Goal: Transaction & Acquisition: Purchase product/service

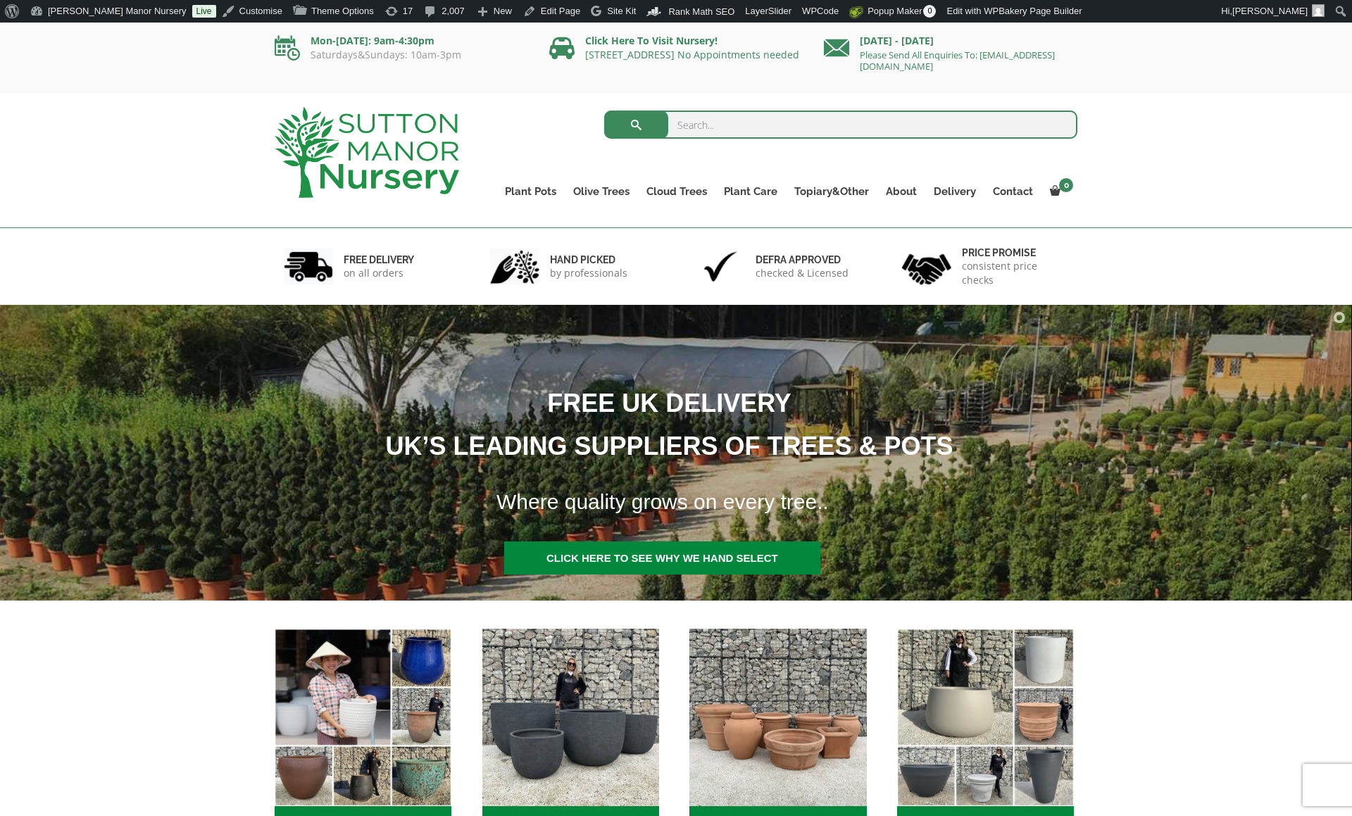
click at [151, 151] on div "Search for: Plant Pots Resin Bonded Pots The Amalfi Pots The Milan Pots The Cap…" at bounding box center [676, 160] width 1352 height 135
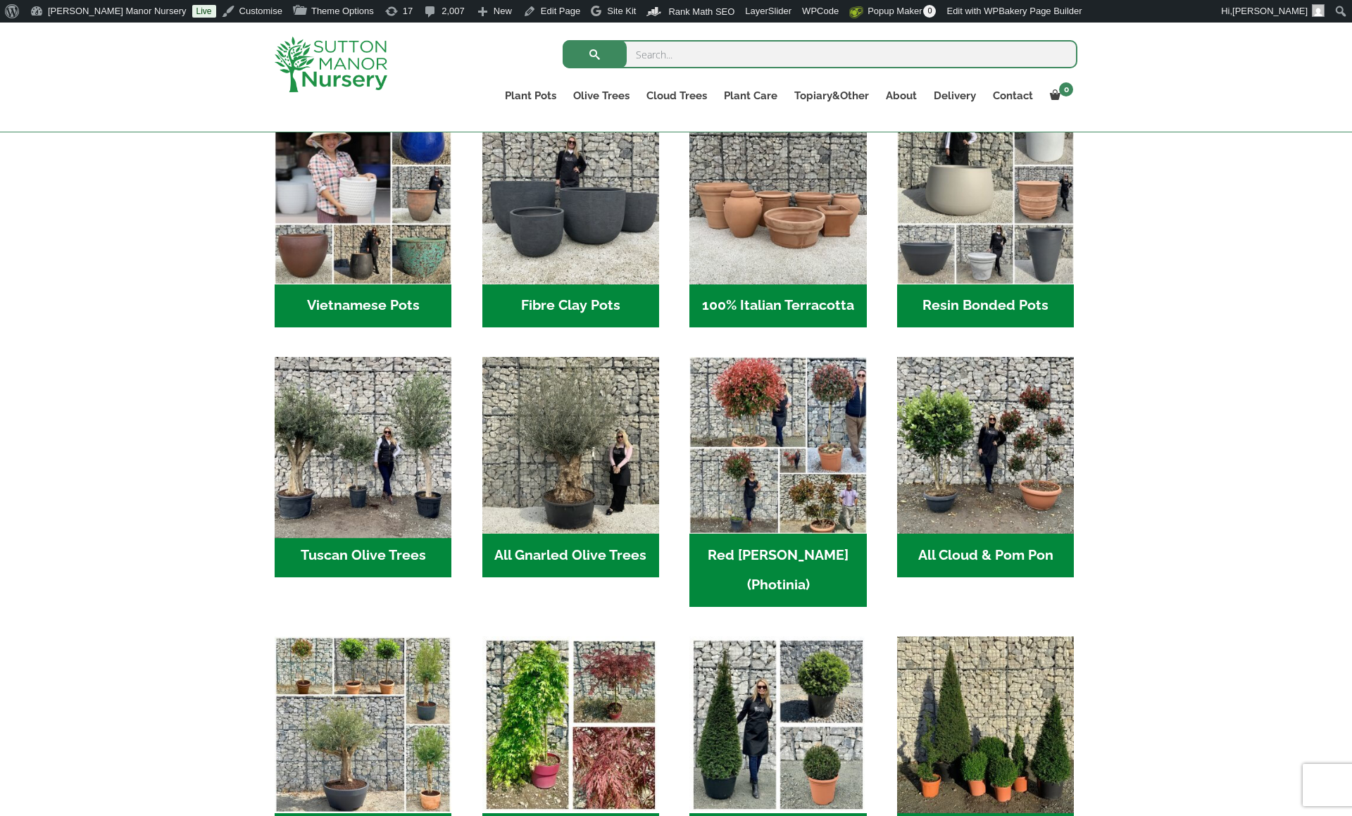
scroll to position [715, 0]
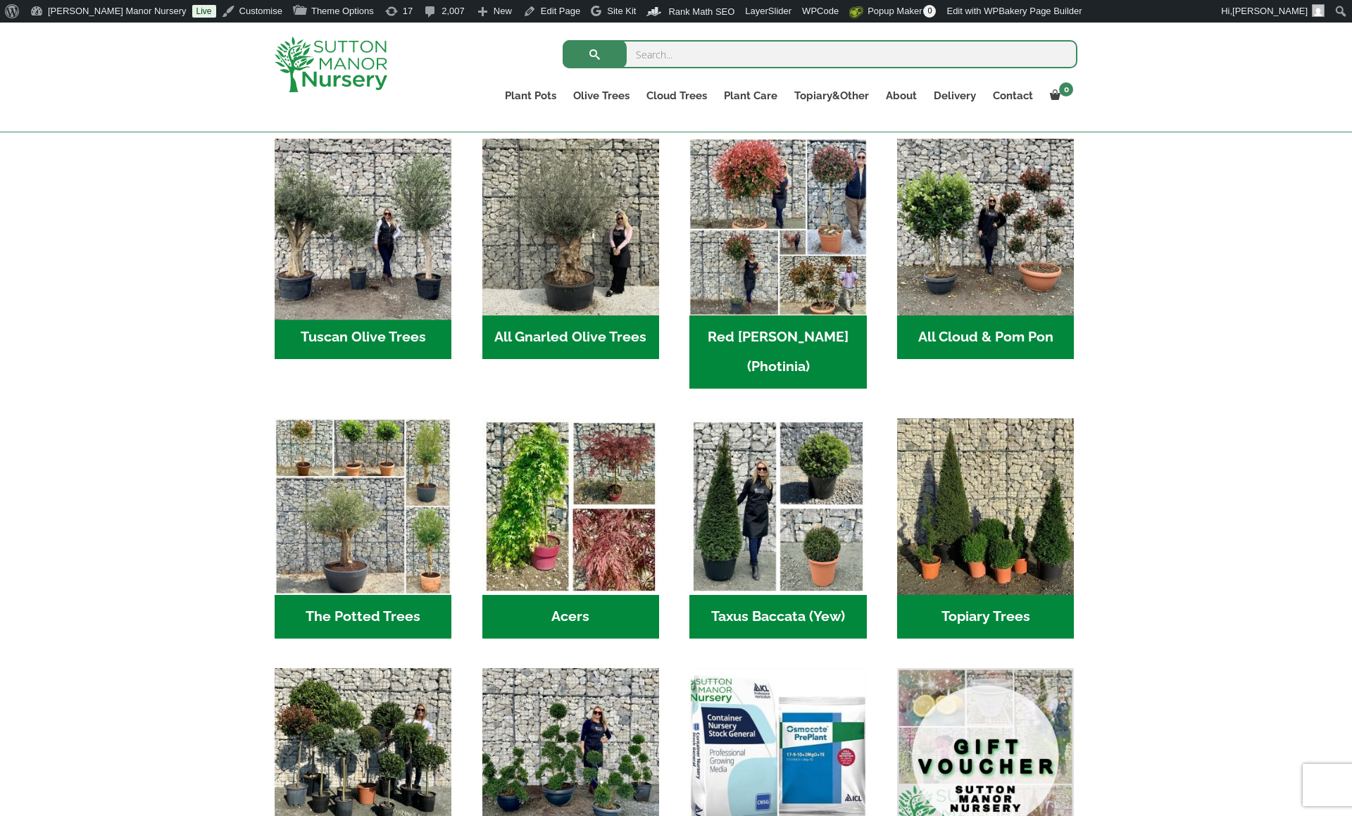
click at [364, 179] on img "Visit product category Tuscan Olive Trees" at bounding box center [363, 227] width 186 height 186
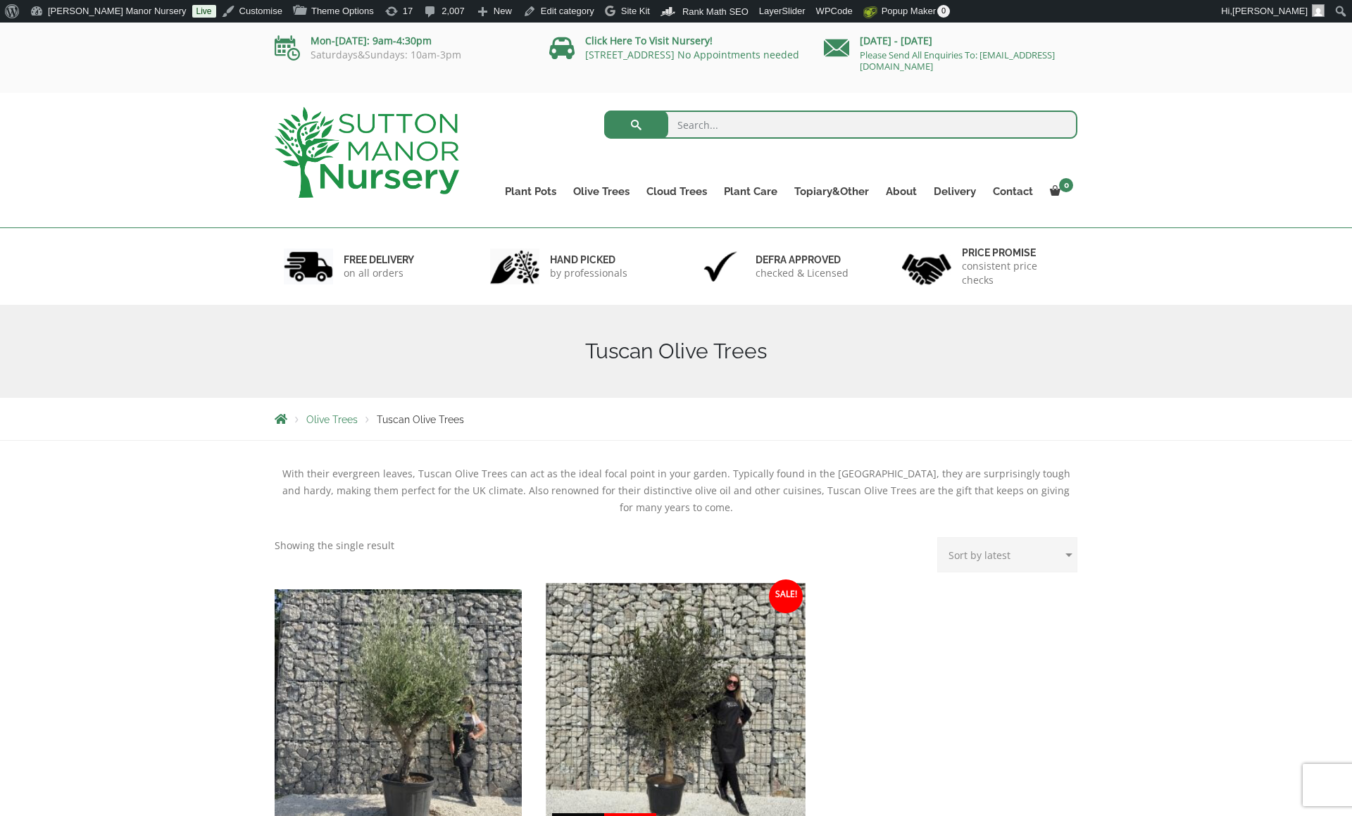
scroll to position [366, 0]
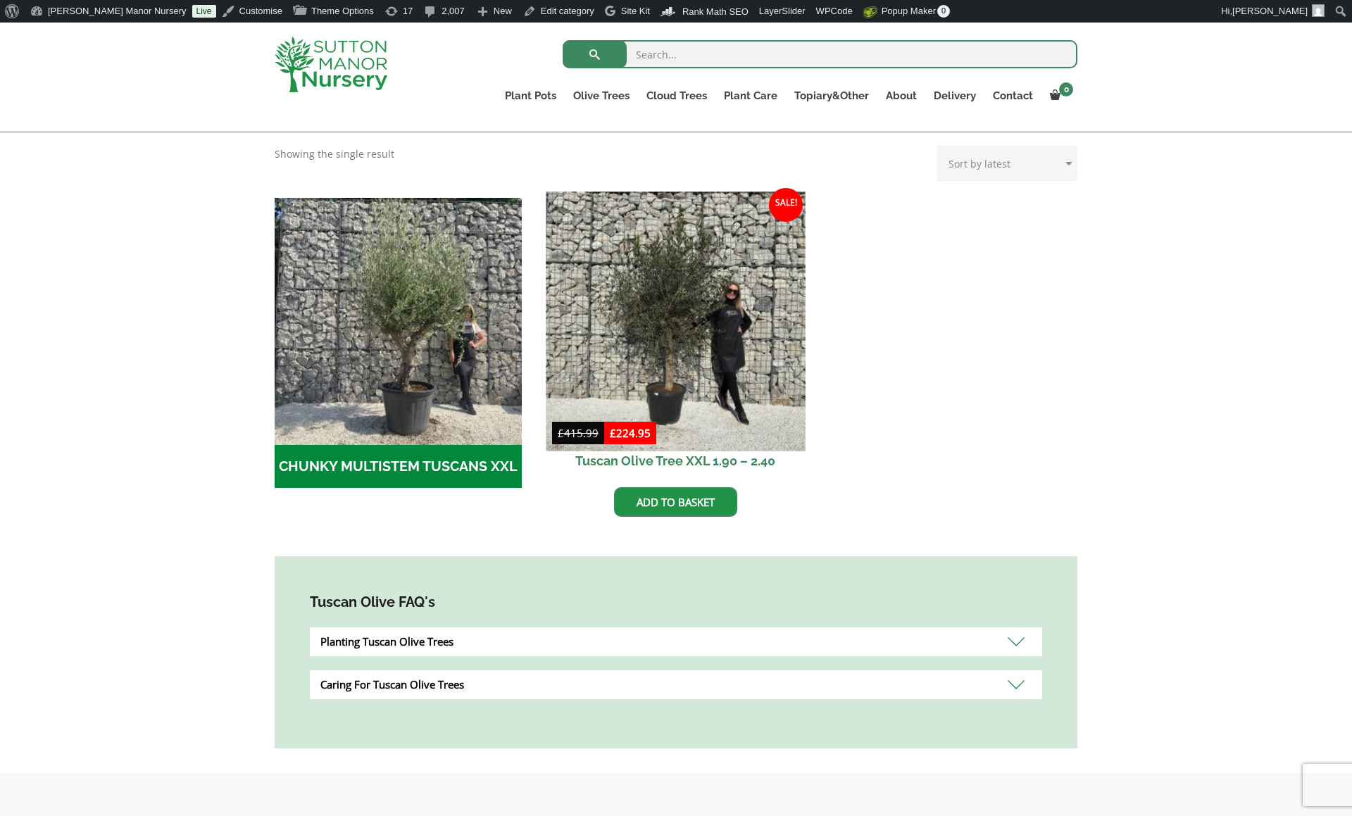
click at [682, 359] on img at bounding box center [675, 320] width 259 height 259
